Goal: Find contact information: Find contact information

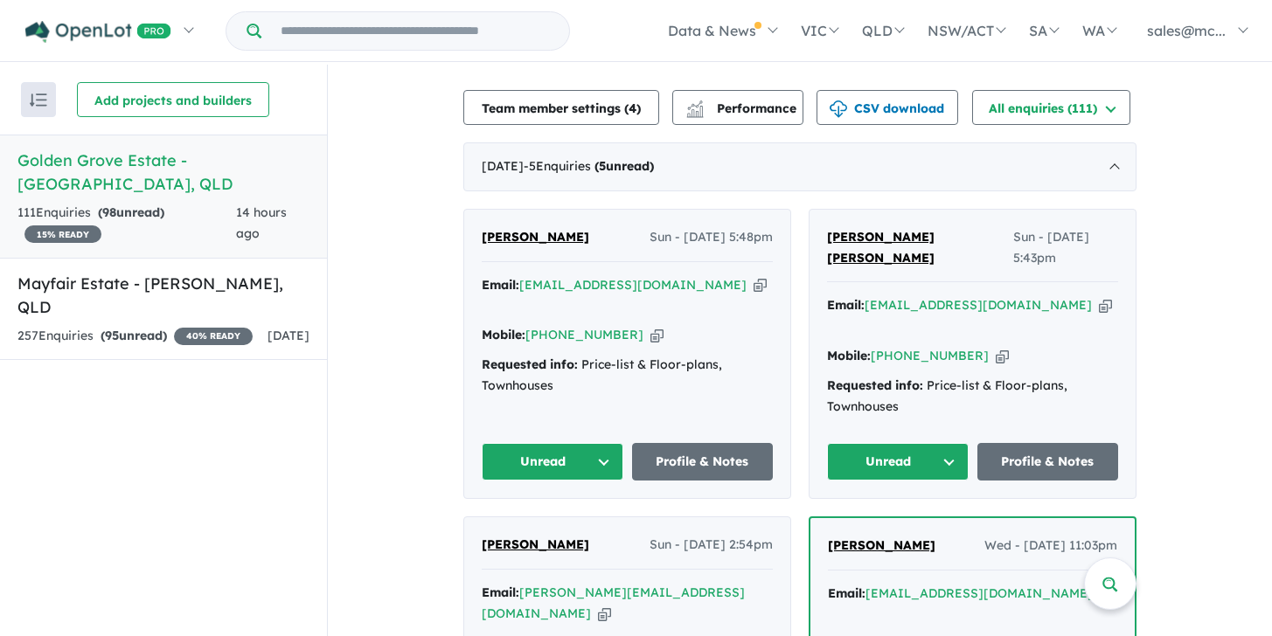
scroll to position [461, 0]
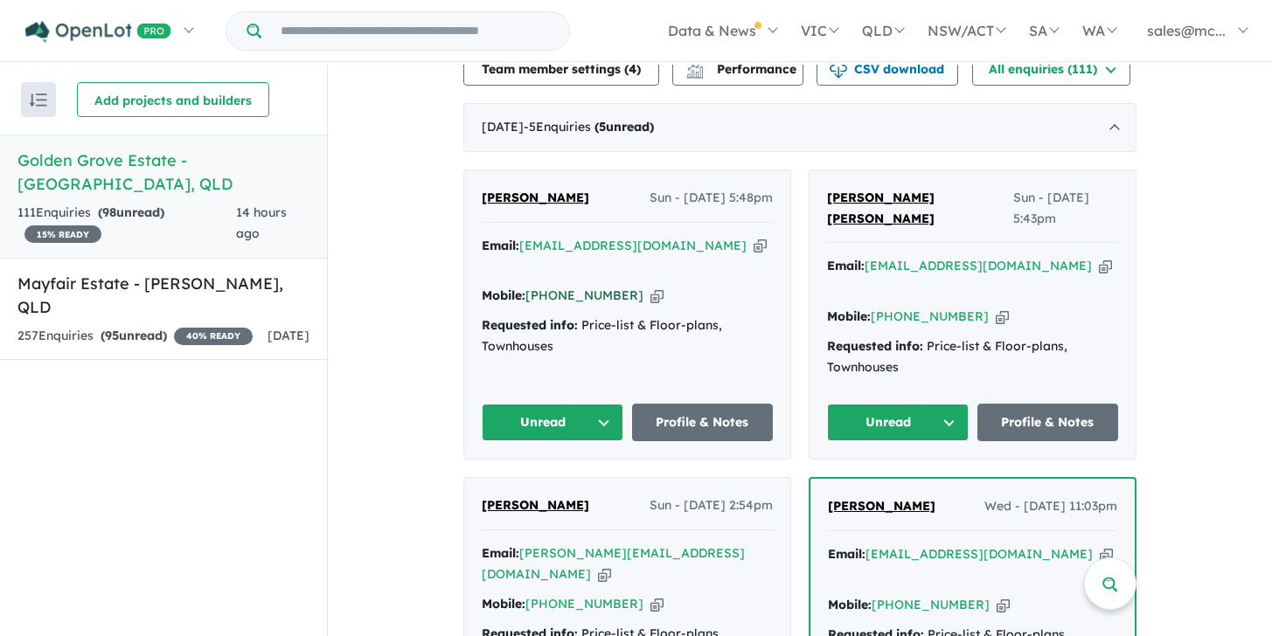
drag, startPoint x: 522, startPoint y: 247, endPoint x: 616, endPoint y: 251, distance: 94.5
click at [616, 286] on div "Mobile: [PHONE_NUMBER] Copied!" at bounding box center [627, 296] width 291 height 21
copy div "[PHONE_NUMBER]"
drag, startPoint x: 517, startPoint y: 216, endPoint x: 668, endPoint y: 218, distance: 151.2
click at [668, 236] on div "Email: [PERSON_NAME][EMAIL_ADDRESS][DOMAIN_NAME] Copied!" at bounding box center [627, 257] width 291 height 42
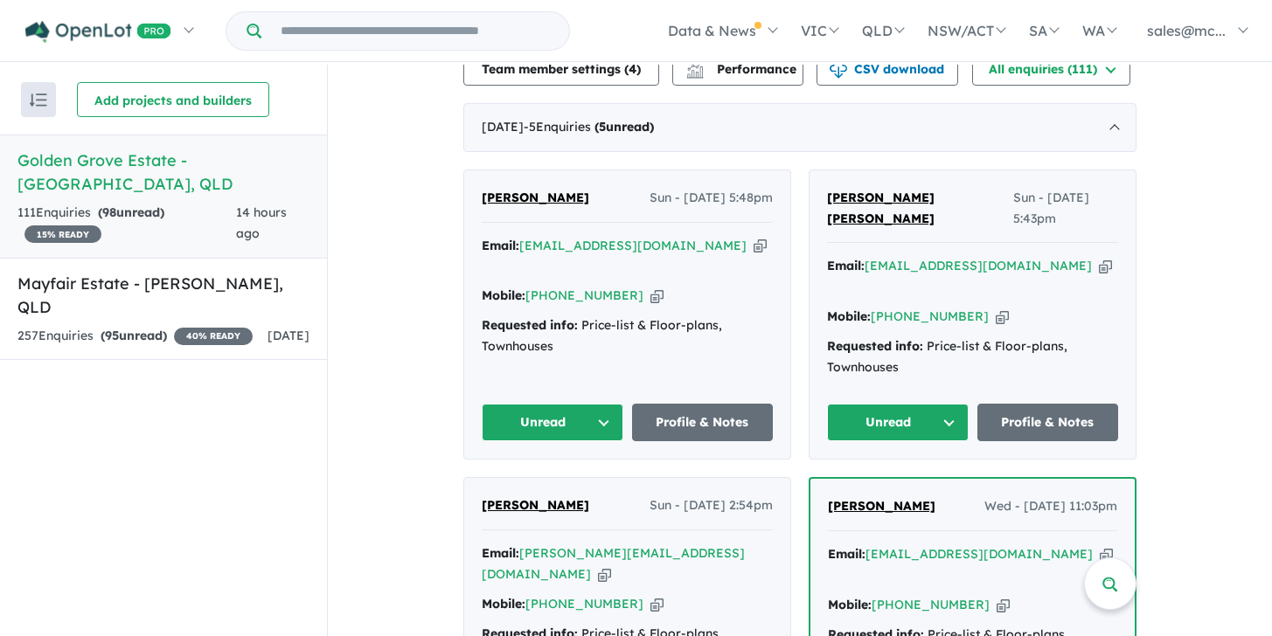
click at [609, 188] on div "[PERSON_NAME] Sun - [DATE] 5:48pm" at bounding box center [627, 205] width 291 height 35
drag, startPoint x: 518, startPoint y: 216, endPoint x: 670, endPoint y: 222, distance: 151.3
click at [670, 236] on div "Email: [PERSON_NAME][EMAIL_ADDRESS][DOMAIN_NAME] Copied!" at bounding box center [627, 257] width 291 height 42
copy a%20Golden%20Grove%20Estate%20-%20Doolandella"] "[EMAIL_ADDRESS][DOMAIN_NAME]"
click at [913, 256] on div "Email: [EMAIL_ADDRESS][DOMAIN_NAME] Copied! Mobile: [PHONE_NUMBER] Copied! Requ…" at bounding box center [972, 321] width 291 height 130
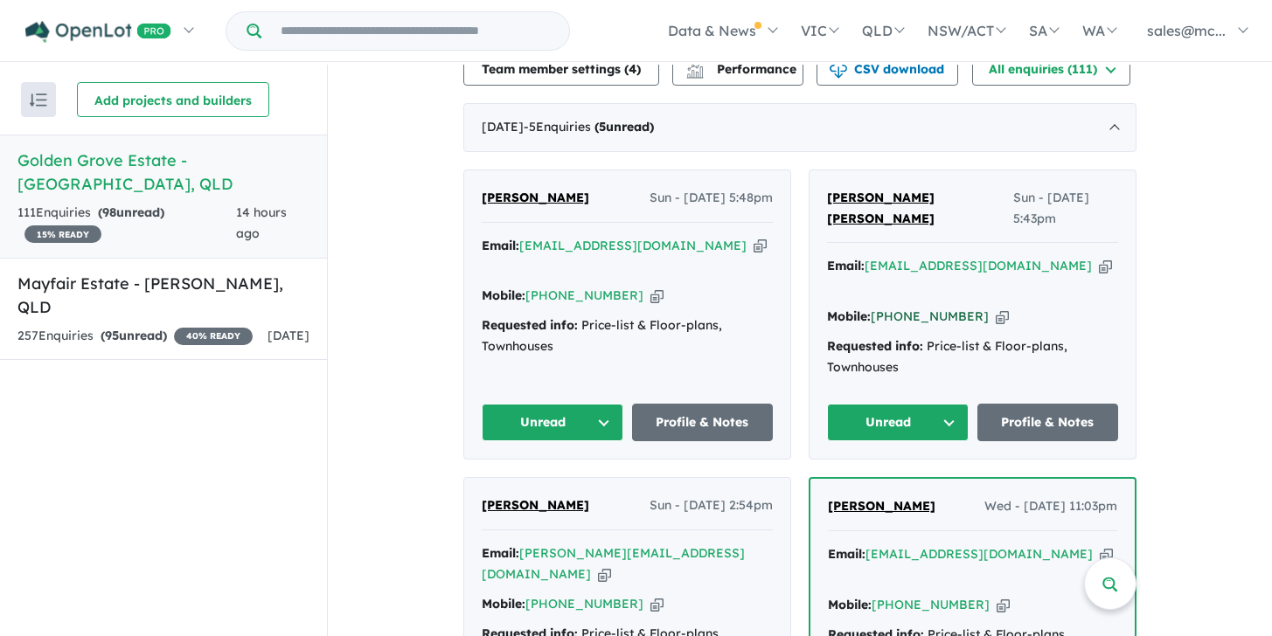
drag, startPoint x: 870, startPoint y: 253, endPoint x: 962, endPoint y: 252, distance: 92.7
click at [962, 307] on div "Mobile: [PHONE_NUMBER] Copied!" at bounding box center [972, 317] width 291 height 21
copy link "[PHONE_NUMBER]"
drag, startPoint x: 864, startPoint y: 222, endPoint x: 1044, endPoint y: 220, distance: 180.1
click at [1044, 256] on div "Email: [PERSON_NAME][EMAIL_ADDRESS][DOMAIN_NAME] Copied!" at bounding box center [972, 277] width 291 height 42
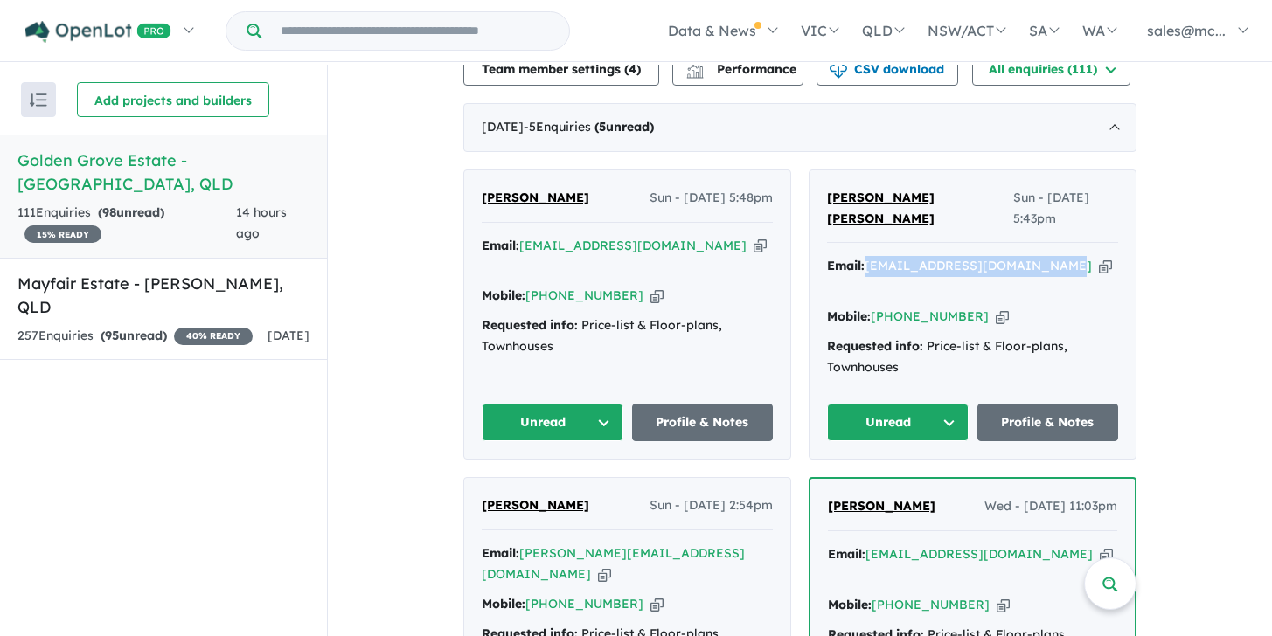
copy a%20Golden%20Grove%20Estate%20-%20Doolandella"] "[EMAIL_ADDRESS][DOMAIN_NAME]"
drag, startPoint x: 524, startPoint y: 517, endPoint x: 585, endPoint y: 517, distance: 60.3
click at [586, 596] on link "[PHONE_NUMBER]" at bounding box center [584, 604] width 118 height 16
click at [525, 596] on link "[PHONE_NUMBER]" at bounding box center [584, 604] width 118 height 16
drag, startPoint x: 524, startPoint y: 517, endPoint x: 617, endPoint y: 521, distance: 92.7
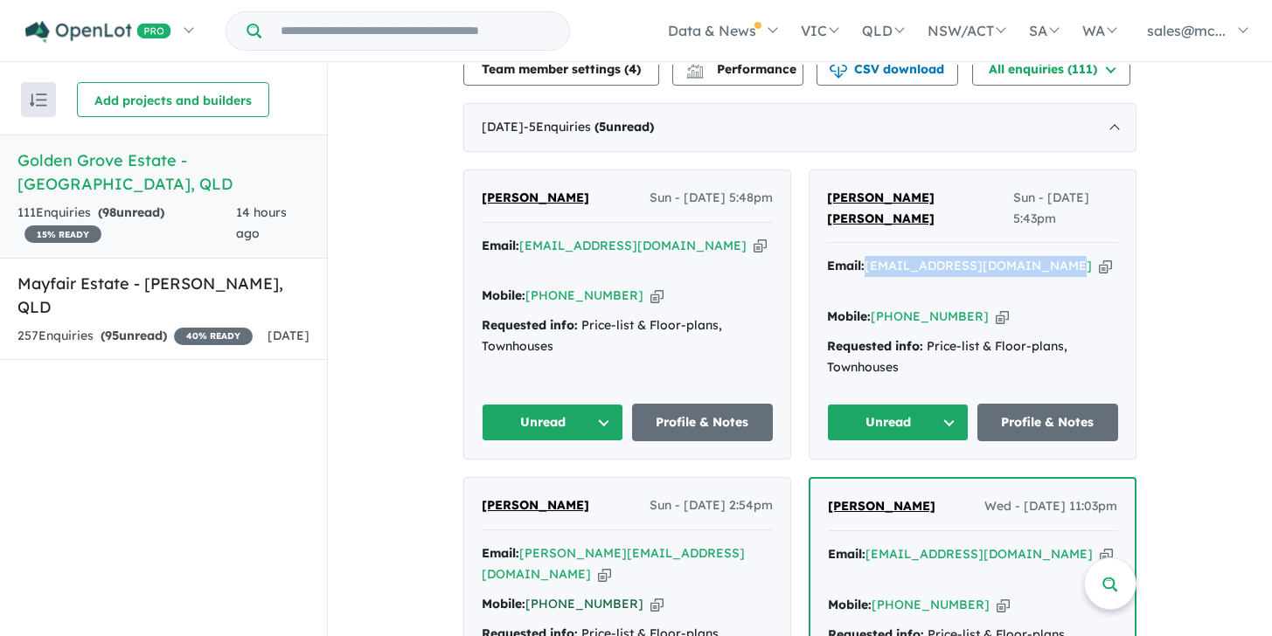
click at [617, 594] on div "Mobile: [PHONE_NUMBER] Copied!" at bounding box center [627, 604] width 291 height 21
copy link "[PHONE_NUMBER]"
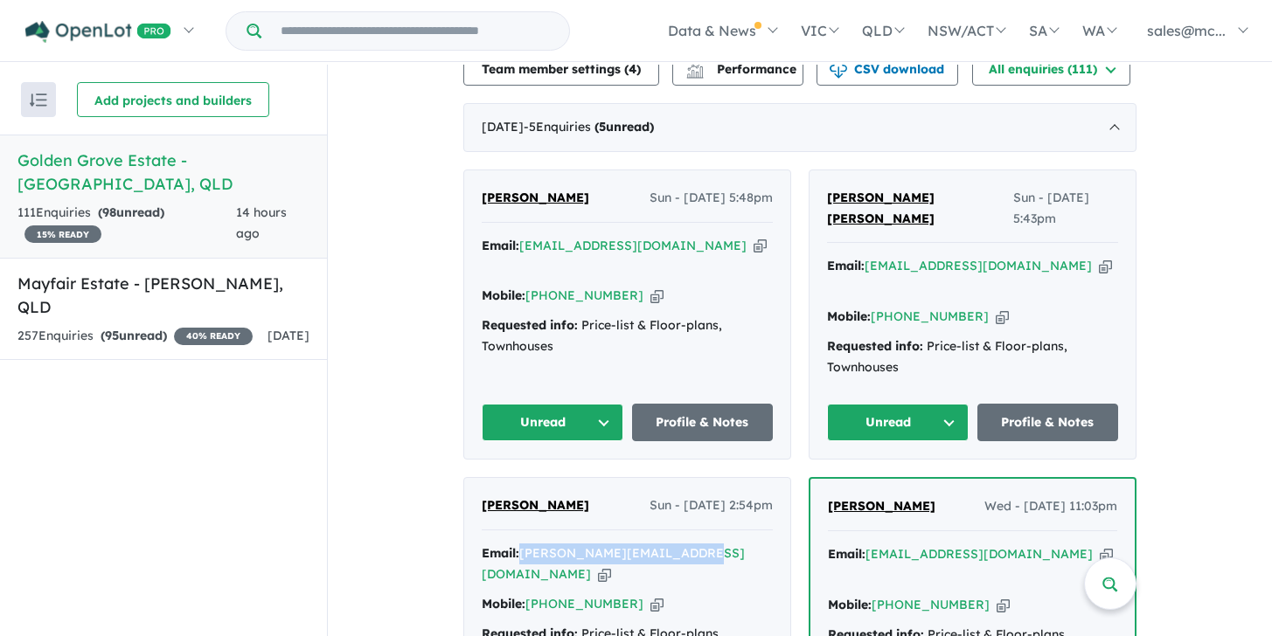
drag, startPoint x: 518, startPoint y: 489, endPoint x: 694, endPoint y: 490, distance: 175.7
click at [693, 544] on div "Email: [PERSON_NAME][EMAIL_ADDRESS][DOMAIN_NAME] Copied!" at bounding box center [627, 565] width 291 height 42
copy a%20Golden%20Grove%20Estate%20-%20Doolandella"] "[PERSON_NAME][EMAIL_ADDRESS][DOMAIN_NAME]"
